Goal: Task Accomplishment & Management: Complete application form

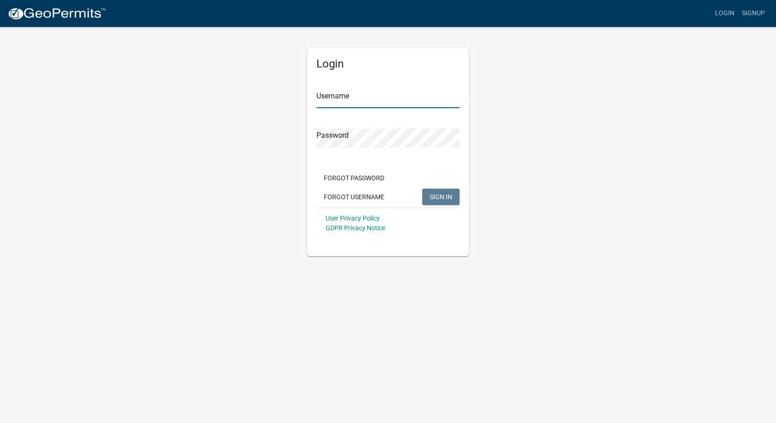
type input "laurja52"
click at [447, 197] on span "SIGN IN" at bounding box center [441, 196] width 23 height 7
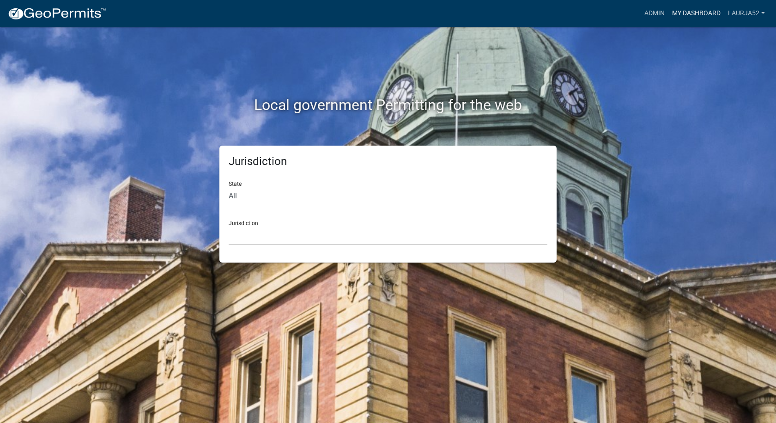
click at [690, 12] on link "My Dashboard" at bounding box center [696, 14] width 56 height 18
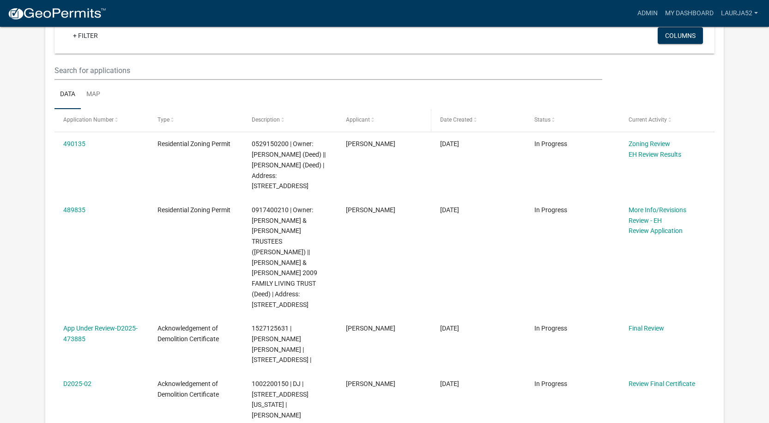
scroll to position [462, 0]
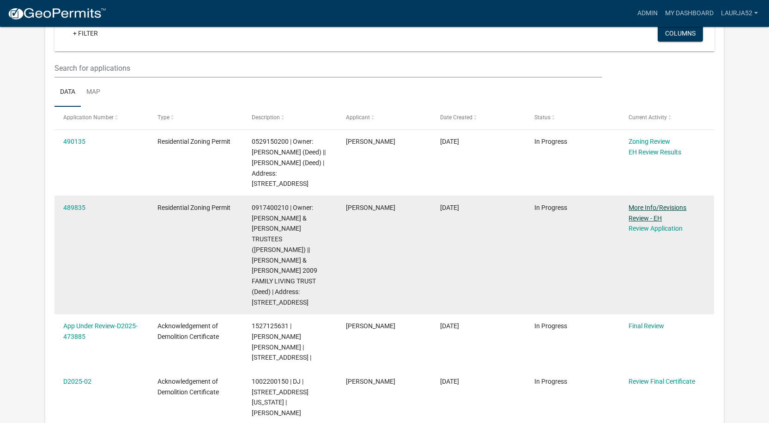
click at [634, 204] on link "More Info/Revisions Review - EH" at bounding box center [658, 213] width 58 height 18
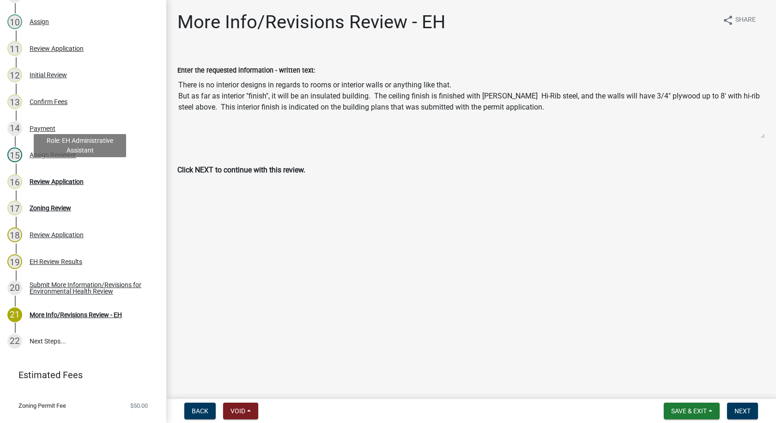
scroll to position [370, 0]
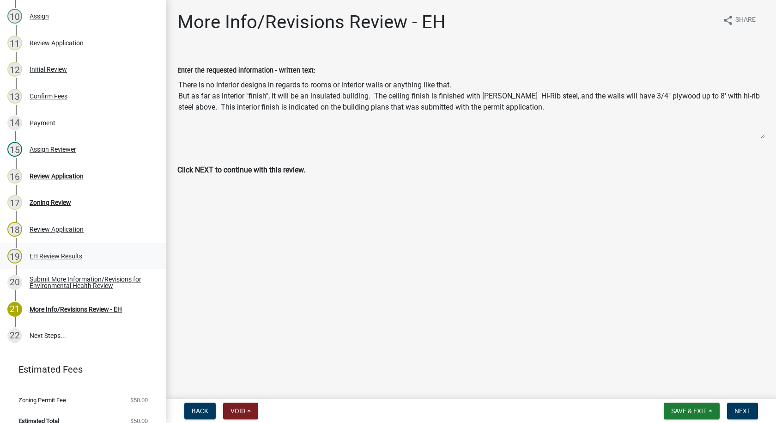
click at [56, 253] on div "EH Review Results" at bounding box center [56, 256] width 53 height 6
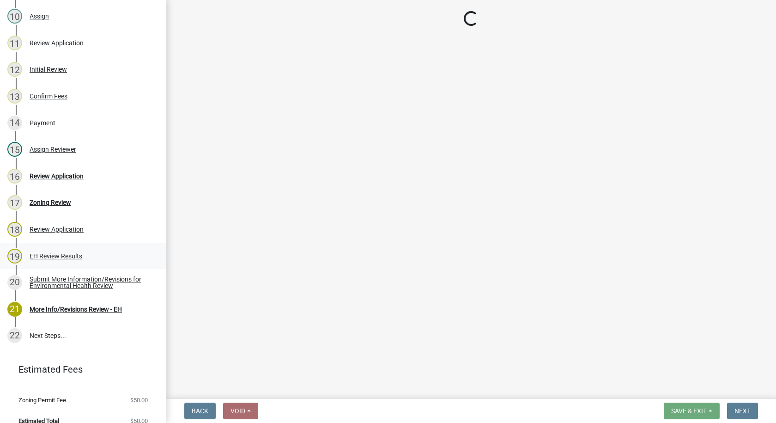
select select "d6ba19c2-de5c-4719-b65c-8ee22eaf790e"
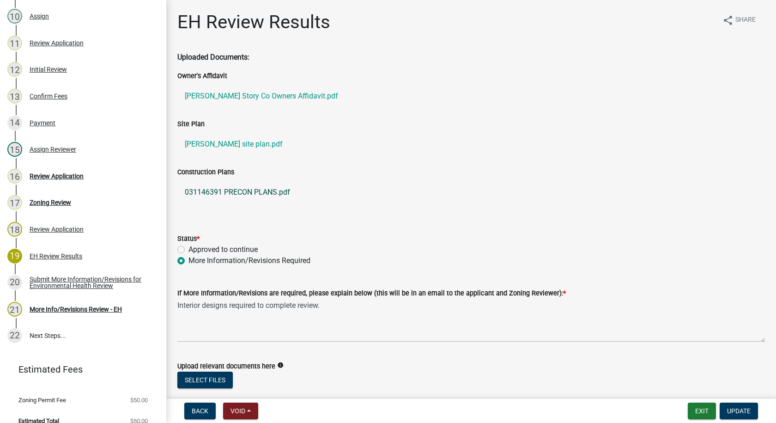
click at [241, 192] on link "031146391 PRECON PLANS.pdf" at bounding box center [471, 192] width 588 height 22
click at [188, 249] on label "Approved to continue" at bounding box center [222, 249] width 69 height 11
click at [188, 249] on input "Approved to continue" at bounding box center [191, 247] width 6 height 6
radio input "true"
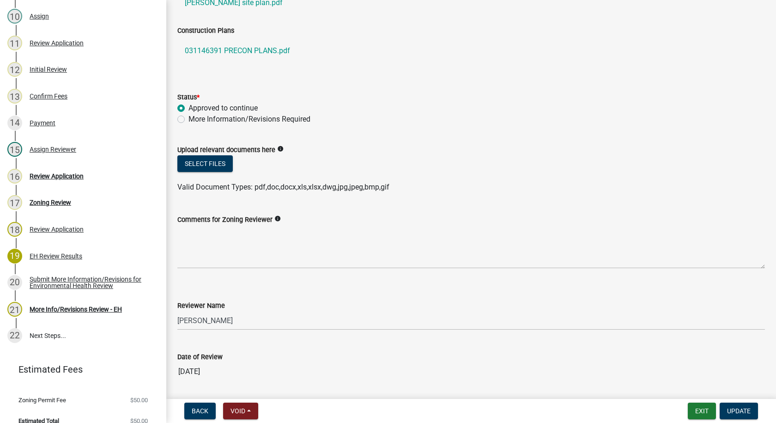
scroll to position [170, 0]
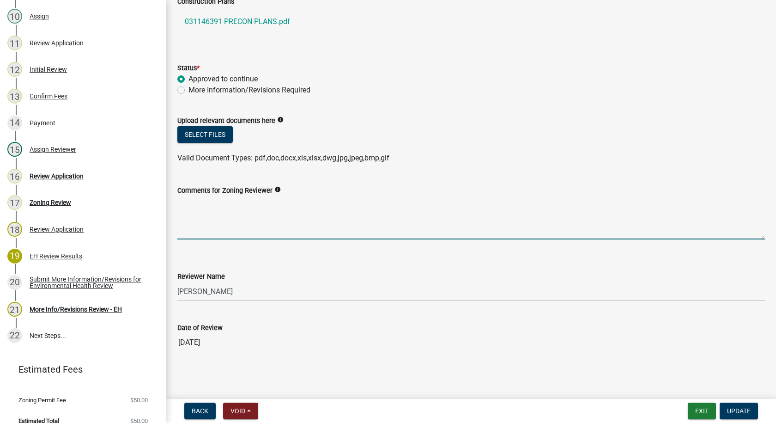
click at [213, 231] on textarea "Comments for Zoning Reviewer" at bounding box center [471, 217] width 588 height 43
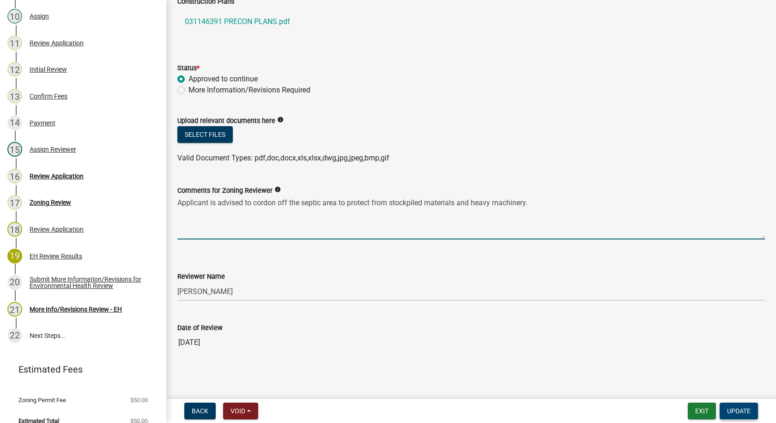
type textarea "Applicant is advised to cordon off the septic area to protect from stockpiled m…"
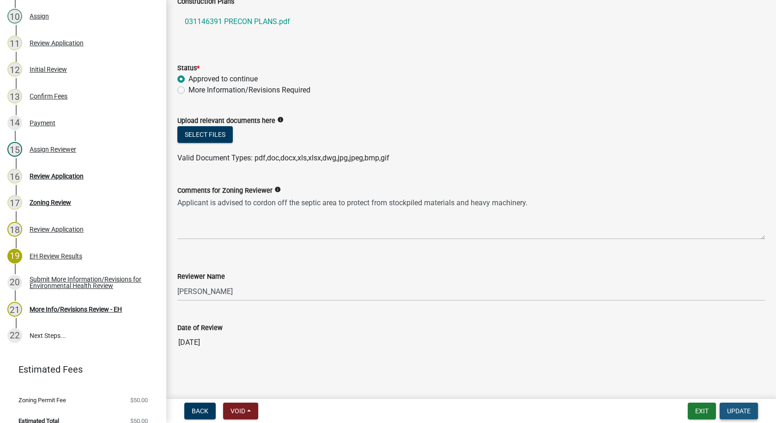
click at [734, 408] on span "Update" at bounding box center [739, 410] width 24 height 7
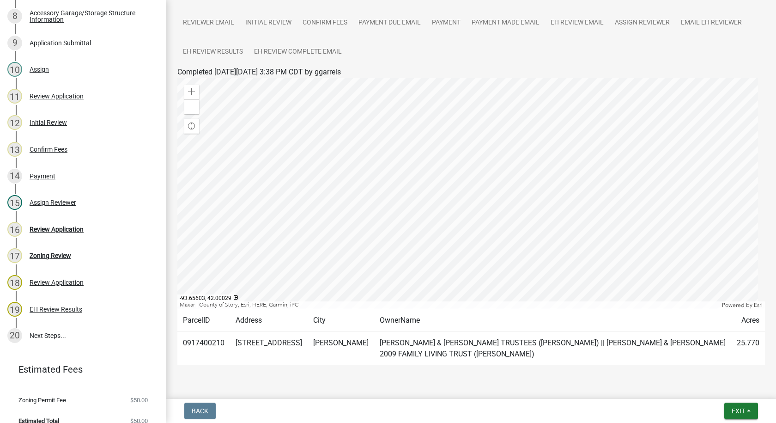
scroll to position [145, 0]
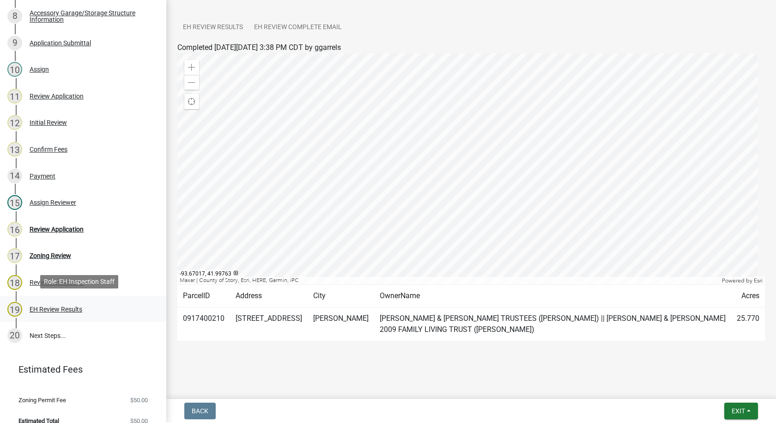
click at [57, 307] on div "EH Review Results" at bounding box center [56, 309] width 53 height 6
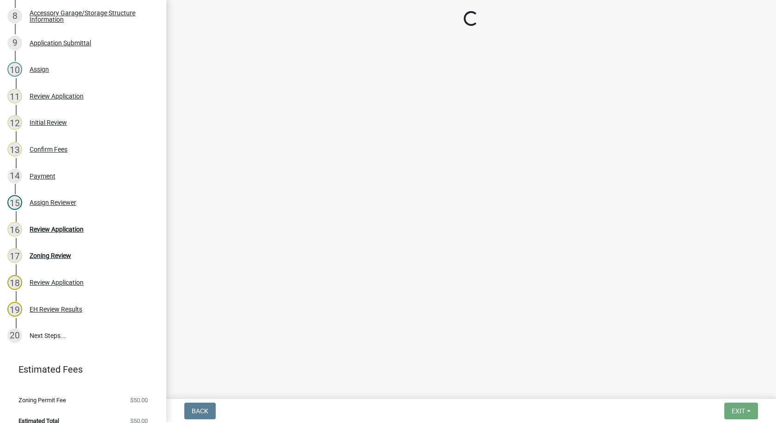
select select "d6ba19c2-de5c-4719-b65c-8ee22eaf790e"
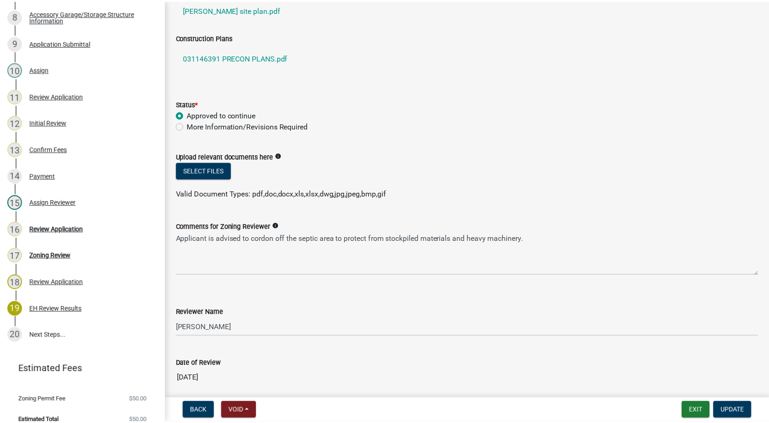
scroll to position [170, 0]
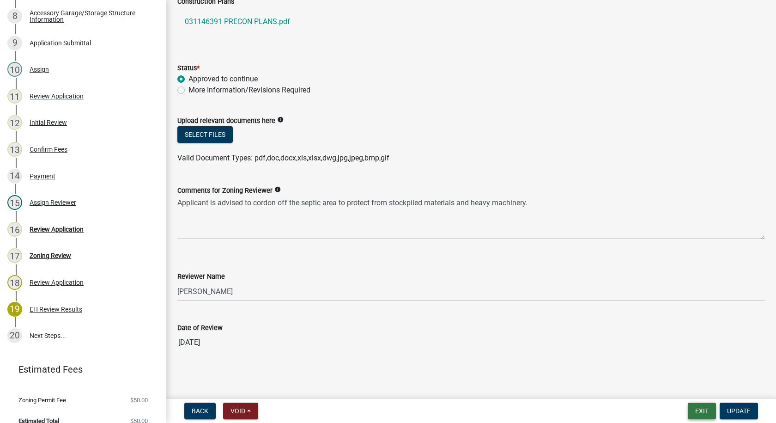
click at [705, 412] on button "Exit" at bounding box center [702, 410] width 28 height 17
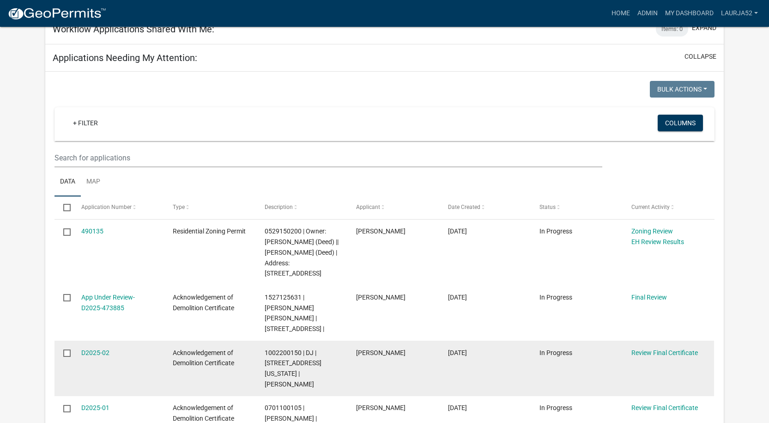
scroll to position [416, 0]
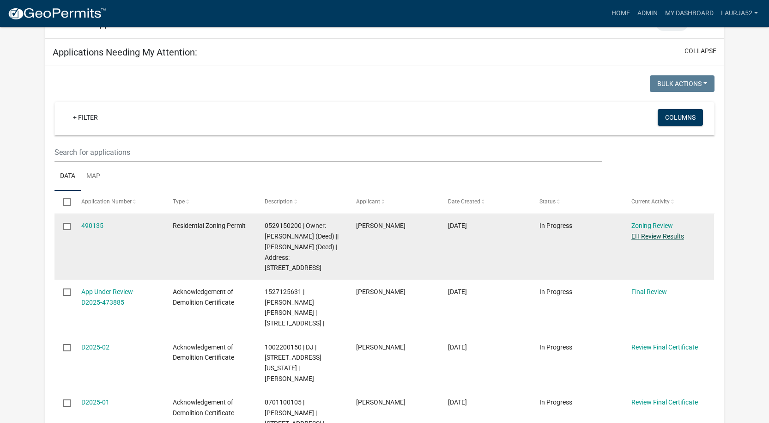
click at [657, 232] on link "EH Review Results" at bounding box center [657, 235] width 53 height 7
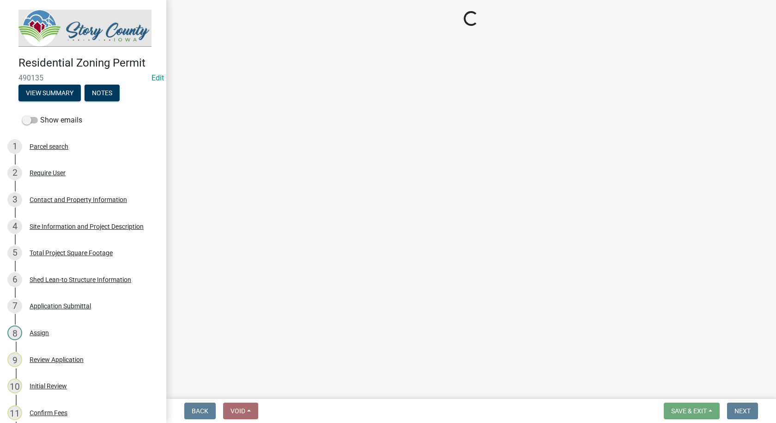
select select "d6ba19c2-de5c-4719-b65c-8ee22eaf790e"
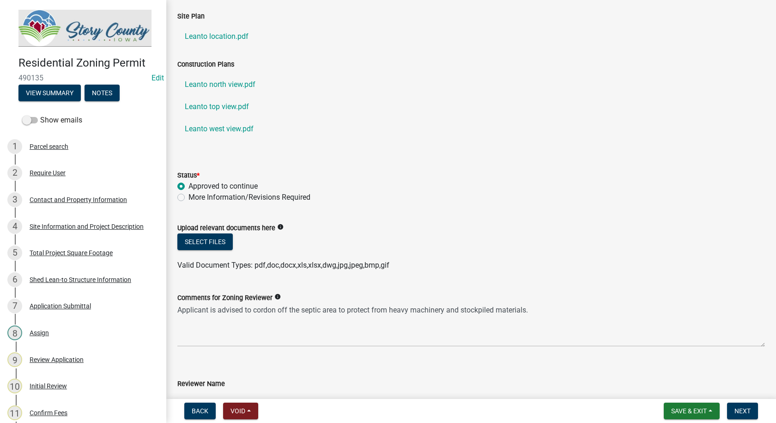
scroll to position [174, 0]
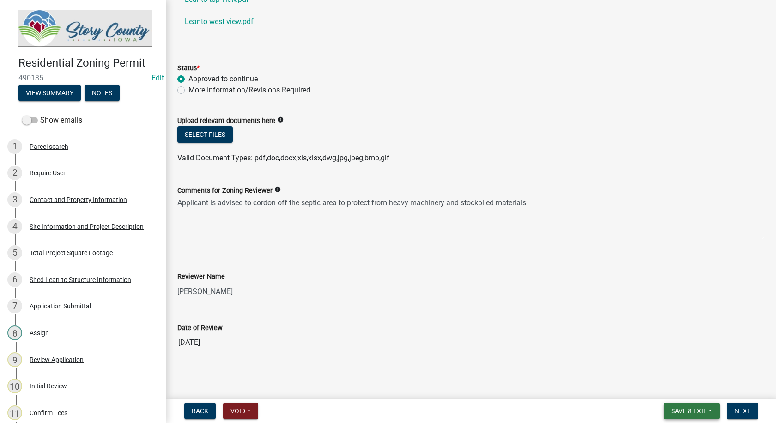
click at [679, 407] on span "Save & Exit" at bounding box center [689, 410] width 36 height 7
click at [672, 388] on button "Save & Exit" at bounding box center [683, 387] width 74 height 22
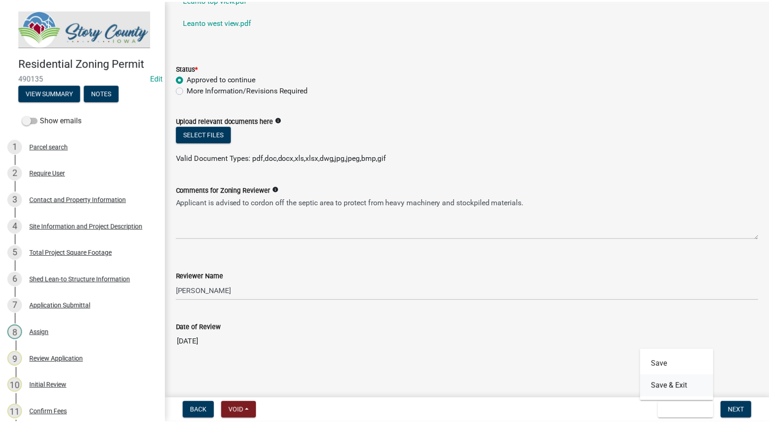
scroll to position [0, 0]
